Goal: Information Seeking & Learning: Learn about a topic

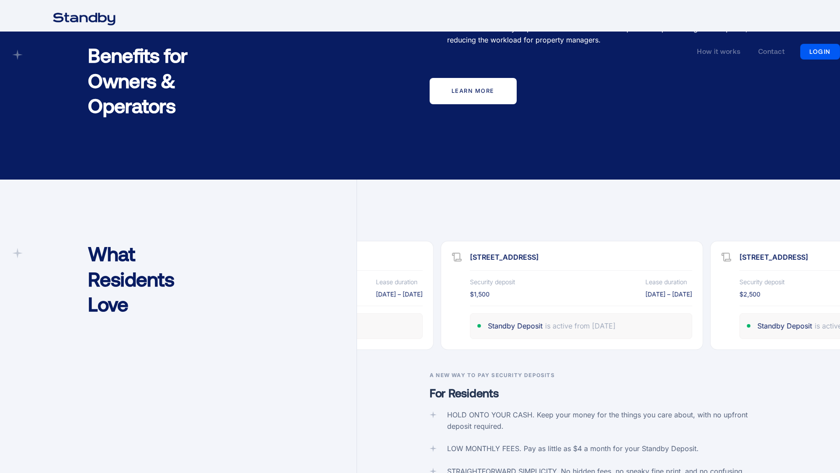
scroll to position [1723, 0]
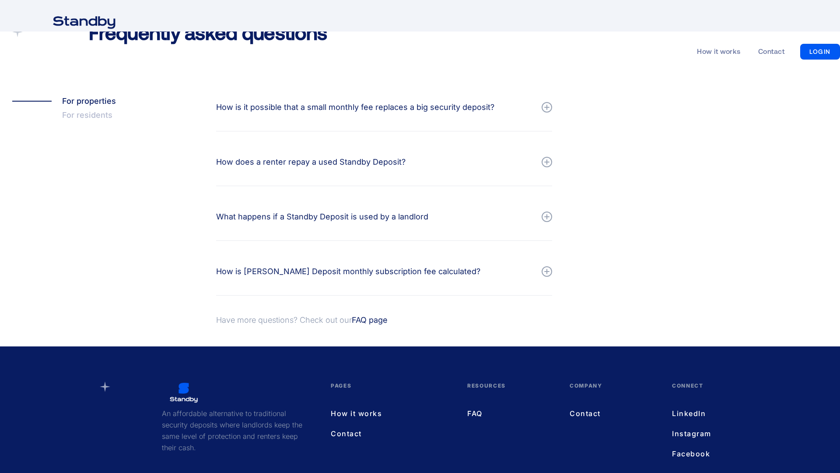
scroll to position [966, 0]
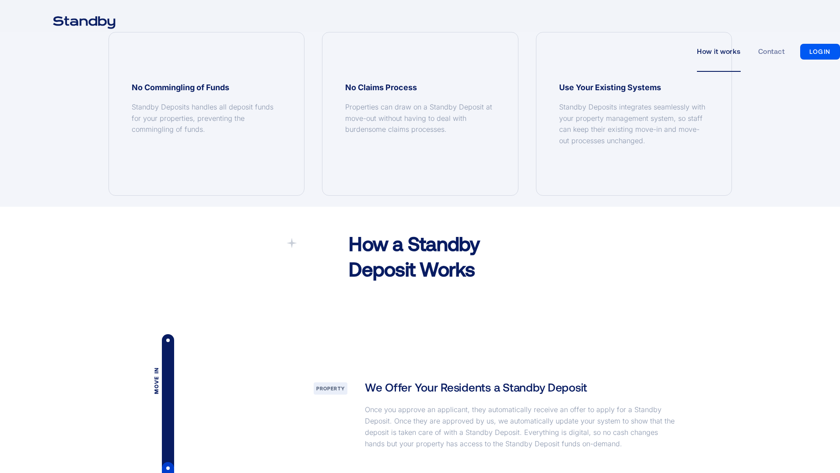
scroll to position [1300, 0]
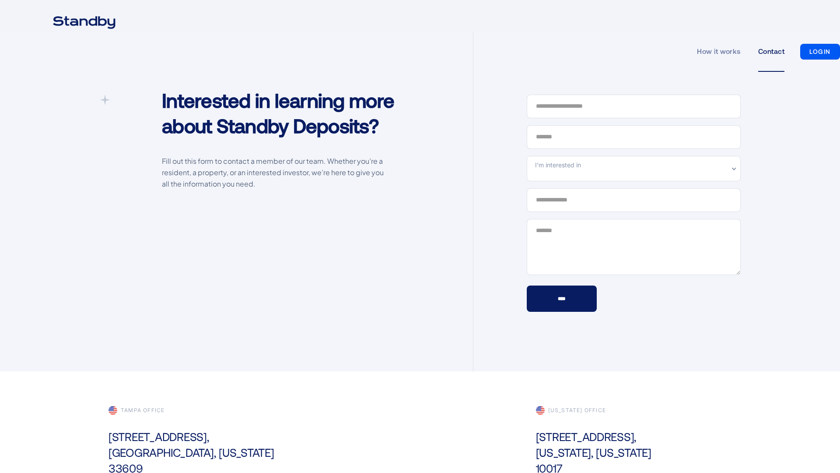
scroll to position [261, 0]
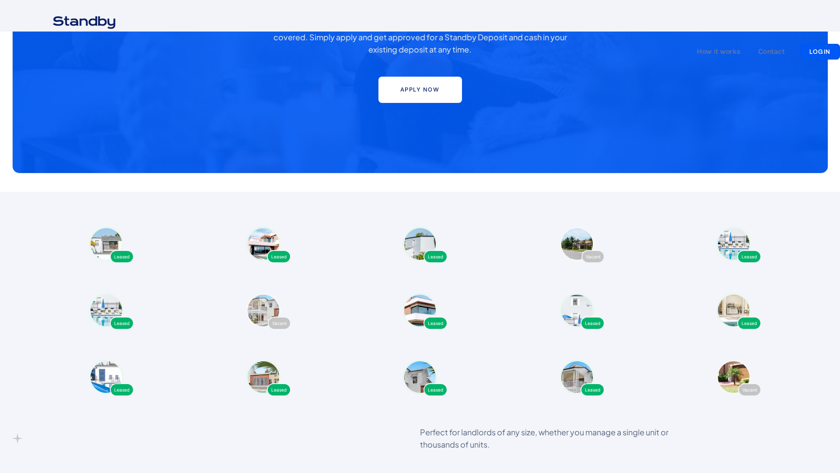
scroll to position [1676, 0]
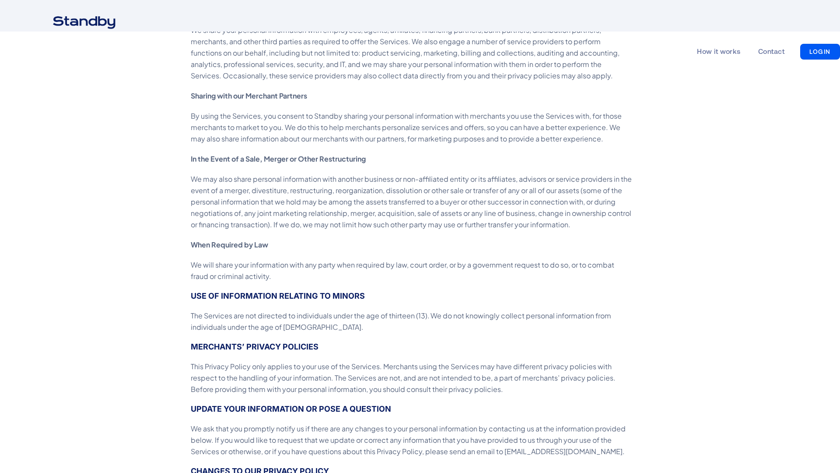
scroll to position [1723, 0]
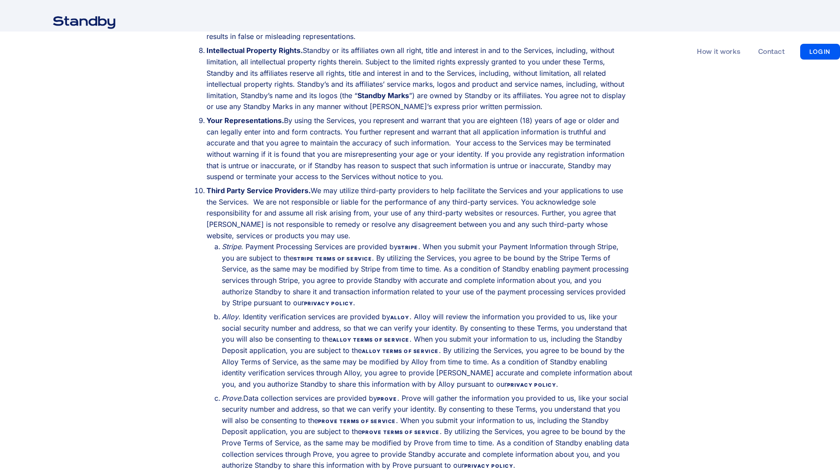
scroll to position [1723, 0]
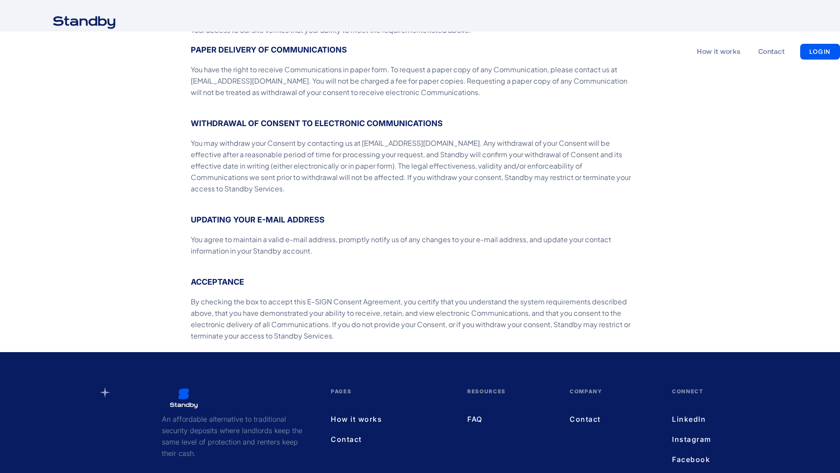
scroll to position [538, 0]
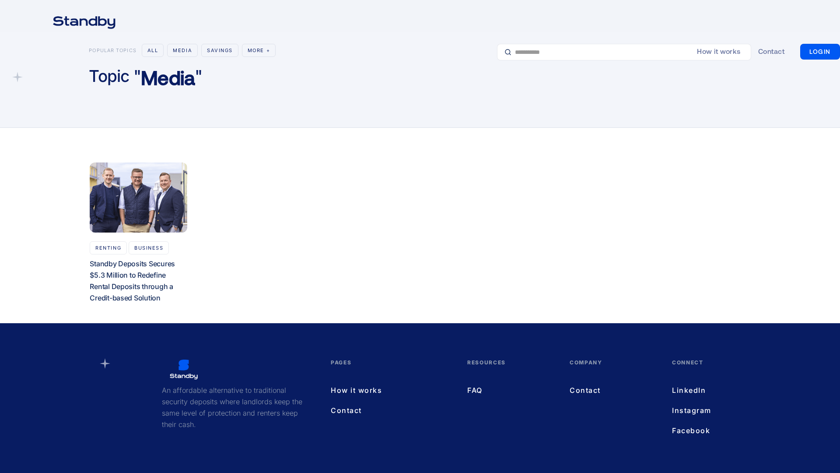
scroll to position [66, 0]
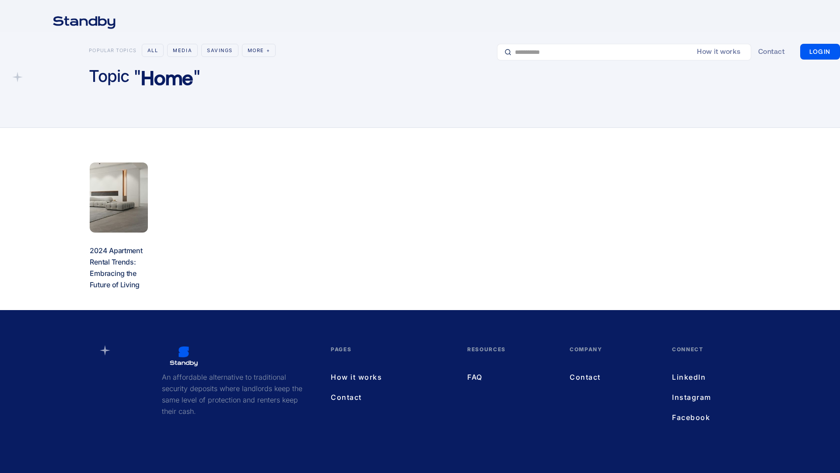
scroll to position [53, 0]
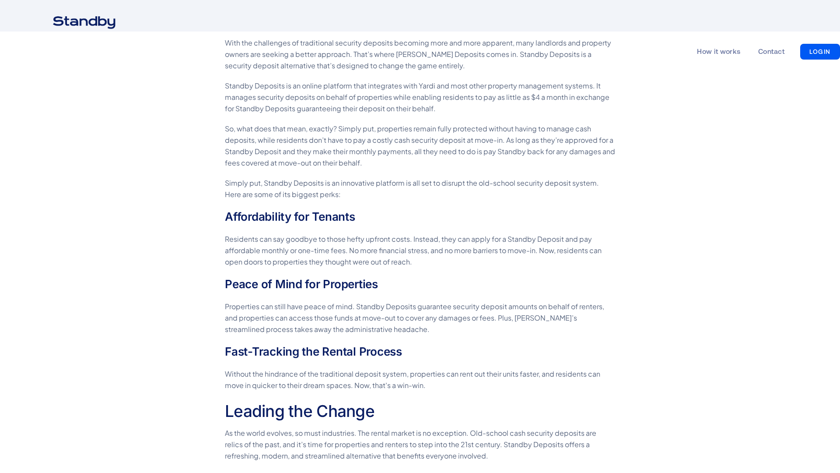
scroll to position [1300, 0]
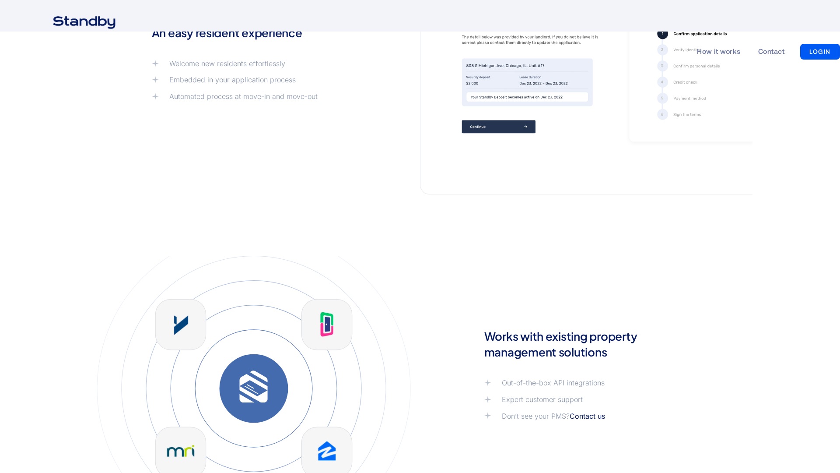
scroll to position [1300, 0]
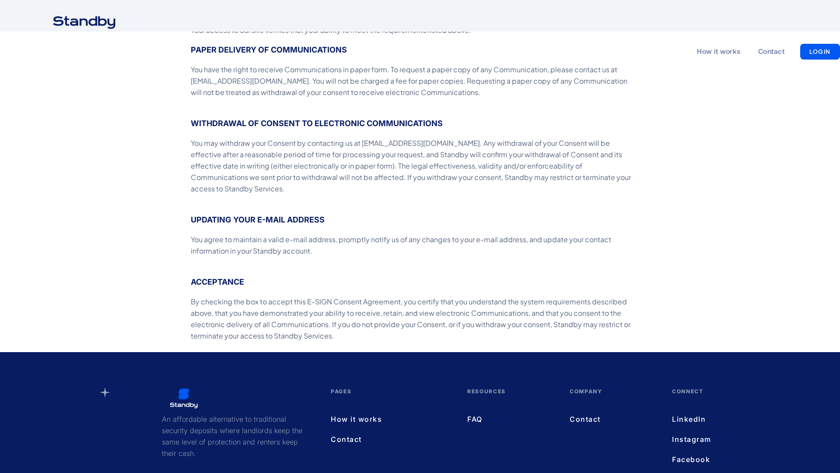
scroll to position [538, 0]
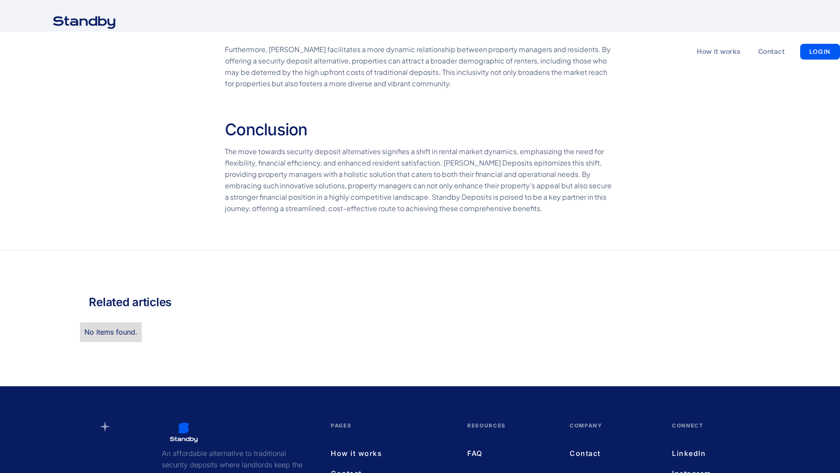
scroll to position [1429, 0]
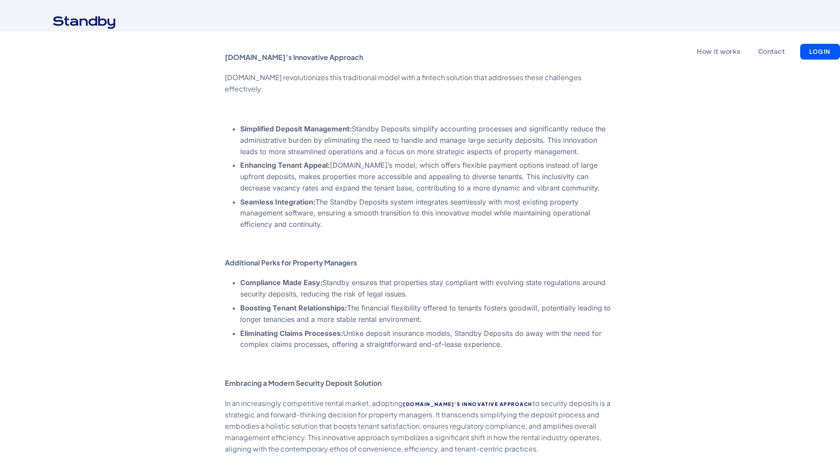
scroll to position [1298, 0]
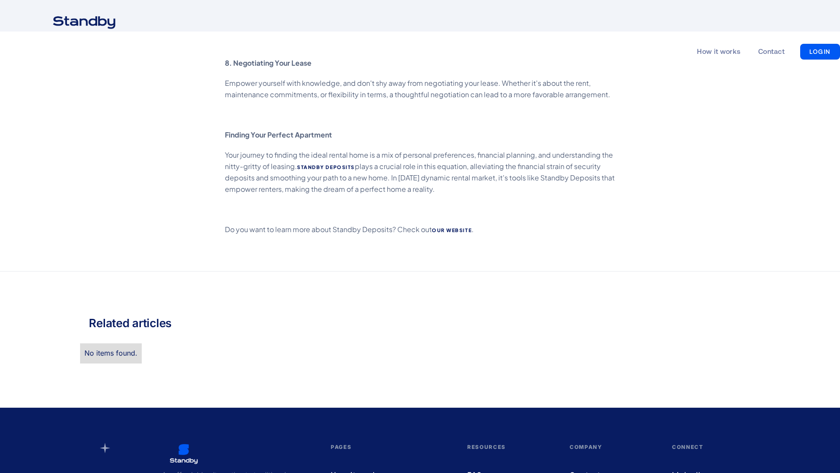
scroll to position [1428, 0]
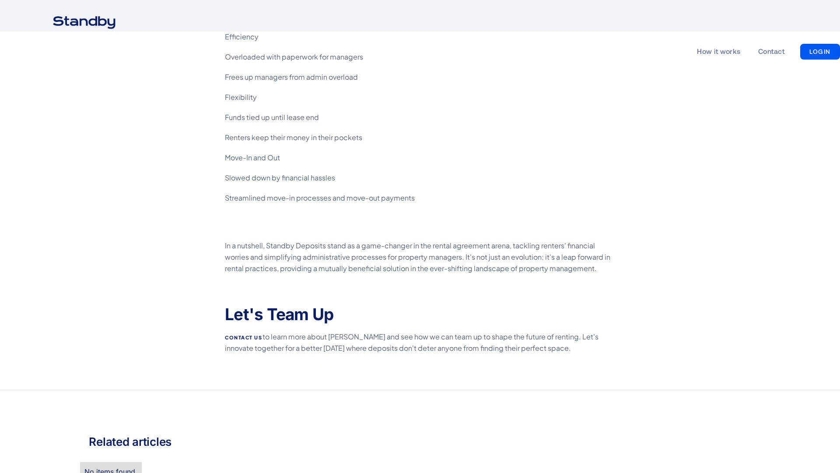
scroll to position [1568, 0]
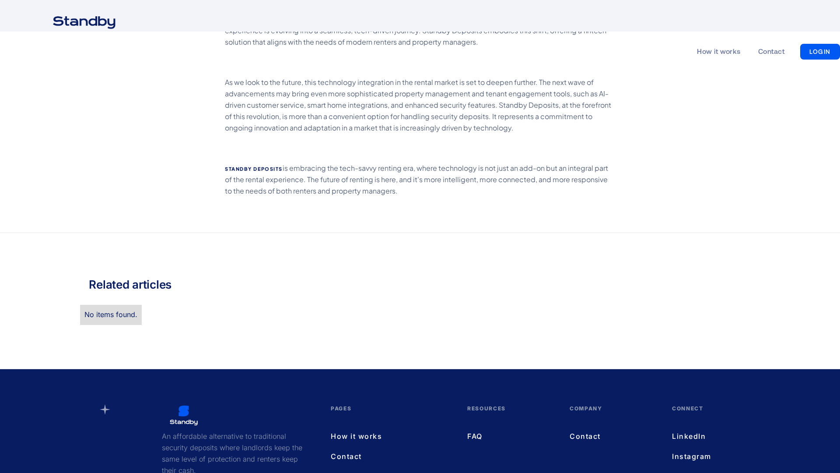
scroll to position [1412, 0]
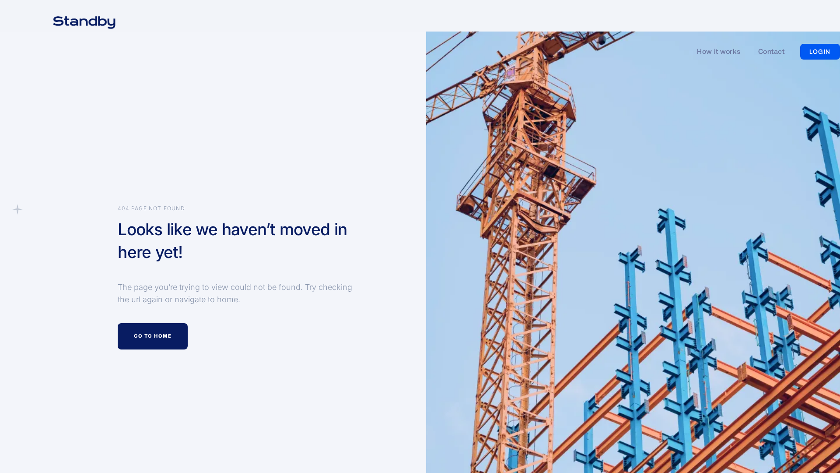
scroll to position [264, 0]
